Goal: Find specific page/section: Find specific page/section

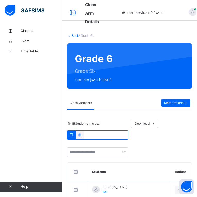
scroll to position [68, 0]
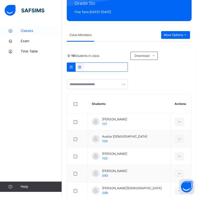
click at [37, 28] on span "Classes" at bounding box center [41, 30] width 41 height 5
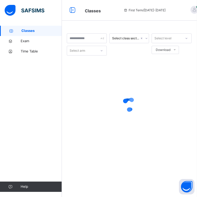
scroll to position [0, 0]
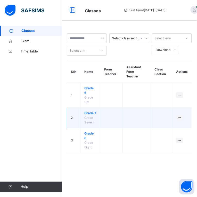
click at [89, 113] on span "Grade 7" at bounding box center [90, 113] width 12 height 5
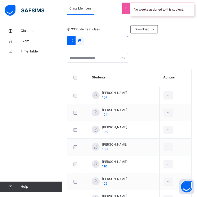
scroll to position [95, 0]
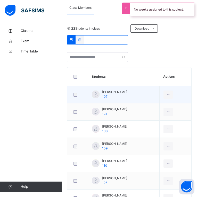
click at [113, 92] on span "[PERSON_NAME]" at bounding box center [114, 92] width 25 height 5
copy span "[PERSON_NAME]"
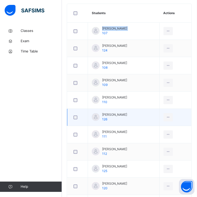
scroll to position [188, 0]
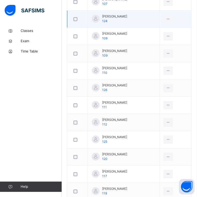
click at [113, 15] on span "[PERSON_NAME]" at bounding box center [114, 16] width 25 height 5
copy span "[PERSON_NAME]"
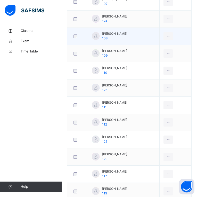
click at [110, 33] on span "[PERSON_NAME]" at bounding box center [114, 33] width 25 height 5
copy span "[PERSON_NAME]"
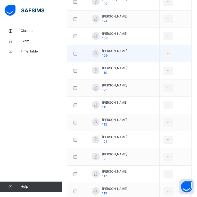
click at [113, 52] on span "[PERSON_NAME]" at bounding box center [114, 51] width 25 height 5
copy span "[PERSON_NAME]"
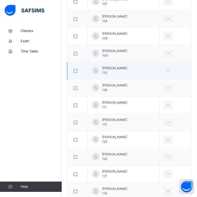
click at [107, 69] on span "[PERSON_NAME]" at bounding box center [114, 68] width 25 height 5
copy span "[PERSON_NAME]"
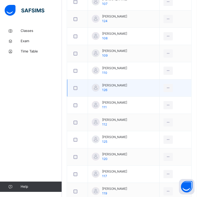
click at [113, 85] on span "[PERSON_NAME]" at bounding box center [114, 85] width 25 height 5
copy span "[PERSON_NAME]"
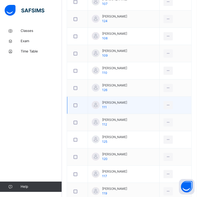
click at [108, 102] on span "[PERSON_NAME]" at bounding box center [114, 102] width 25 height 5
copy span "[PERSON_NAME]"
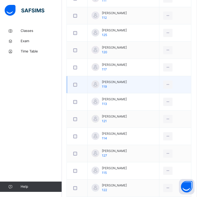
scroll to position [295, 1]
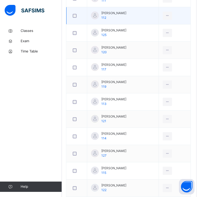
click at [114, 13] on span "[PERSON_NAME]" at bounding box center [113, 13] width 25 height 5
copy span "[PERSON_NAME]"
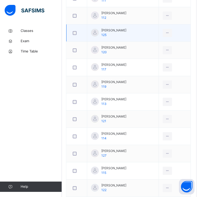
click at [116, 29] on span "[PERSON_NAME]" at bounding box center [113, 30] width 25 height 5
copy span "[PERSON_NAME]"
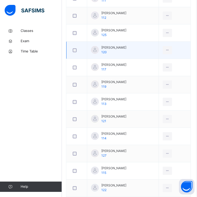
click at [117, 47] on span "[PERSON_NAME]" at bounding box center [113, 47] width 25 height 5
copy span "[PERSON_NAME]"
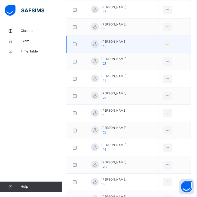
scroll to position [354, 1]
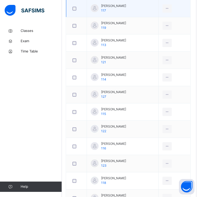
click at [110, 5] on span "[PERSON_NAME]" at bounding box center [113, 6] width 25 height 5
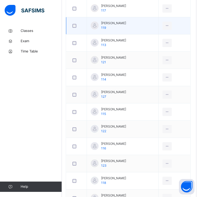
click at [115, 24] on span "[PERSON_NAME]" at bounding box center [113, 23] width 25 height 5
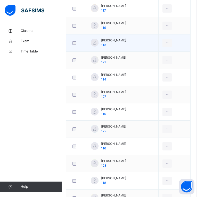
click at [107, 42] on span "[PERSON_NAME]" at bounding box center [113, 40] width 25 height 5
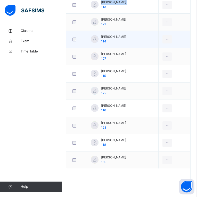
scroll to position [392, 1]
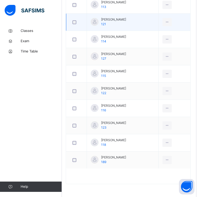
click at [115, 20] on span "[PERSON_NAME]" at bounding box center [113, 19] width 25 height 5
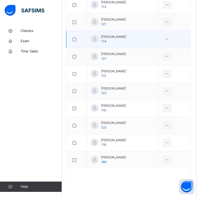
click at [114, 37] on span "[PERSON_NAME]" at bounding box center [113, 37] width 25 height 5
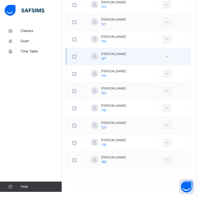
click at [115, 54] on span "[PERSON_NAME]" at bounding box center [113, 54] width 25 height 5
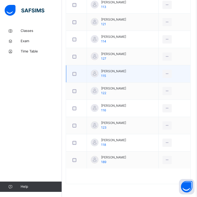
click at [110, 71] on span "[PERSON_NAME]" at bounding box center [113, 71] width 25 height 5
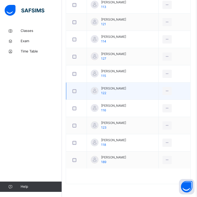
click at [108, 88] on span "[PERSON_NAME]" at bounding box center [113, 88] width 25 height 5
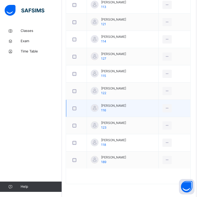
click at [114, 104] on span "[PERSON_NAME]" at bounding box center [113, 106] width 25 height 5
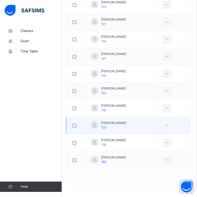
click at [112, 122] on span "[PERSON_NAME]" at bounding box center [113, 123] width 25 height 5
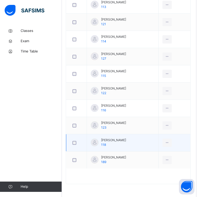
click at [117, 141] on span "[PERSON_NAME]" at bounding box center [113, 140] width 25 height 5
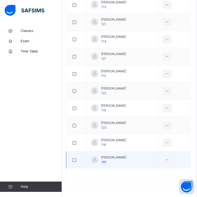
click at [111, 157] on span "[PERSON_NAME]" at bounding box center [113, 157] width 25 height 5
